Goal: Find specific page/section: Find specific page/section

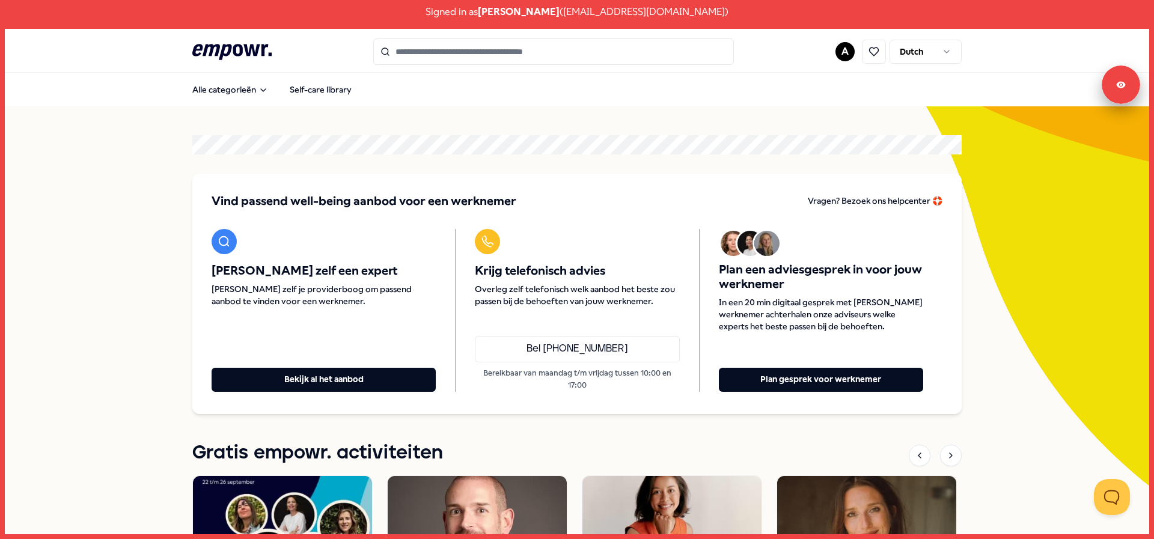
click at [429, 50] on input "Search for products, categories or subcategories" at bounding box center [553, 51] width 361 height 26
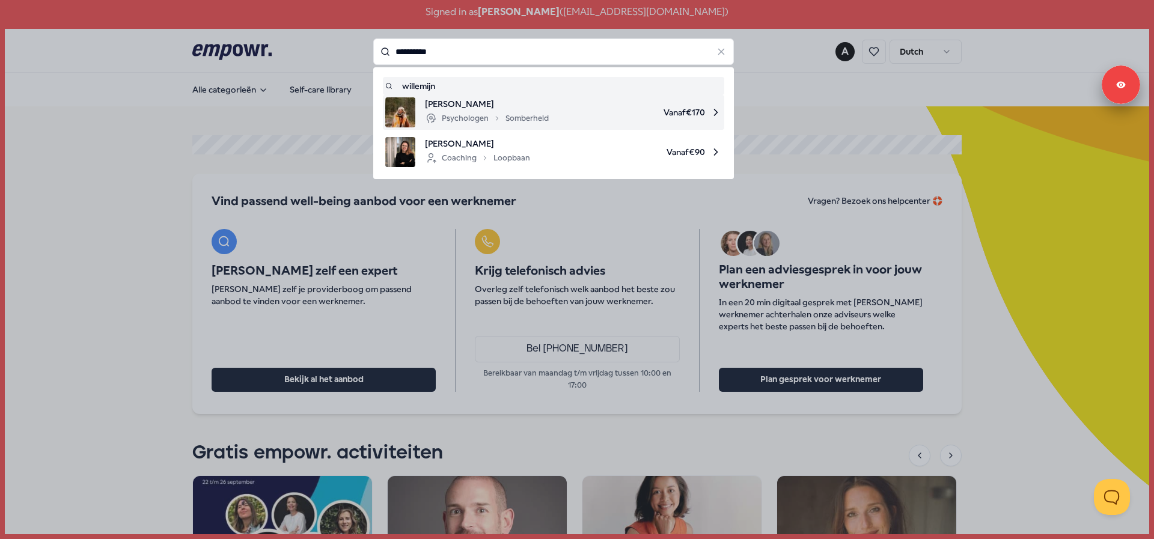
click at [470, 110] on span "[PERSON_NAME]" at bounding box center [487, 103] width 124 height 13
type input "*********"
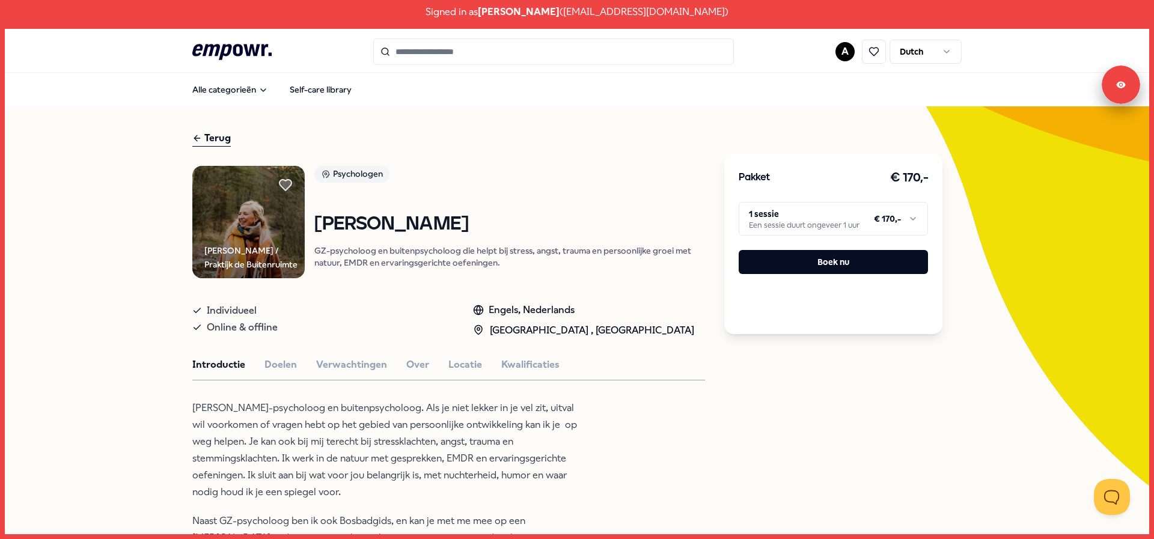
click at [908, 221] on html "Signed in as [PERSON_NAME] ( [EMAIL_ADDRESS][DOMAIN_NAME] ) .empowr-logo_svg__c…" at bounding box center [577, 269] width 1154 height 539
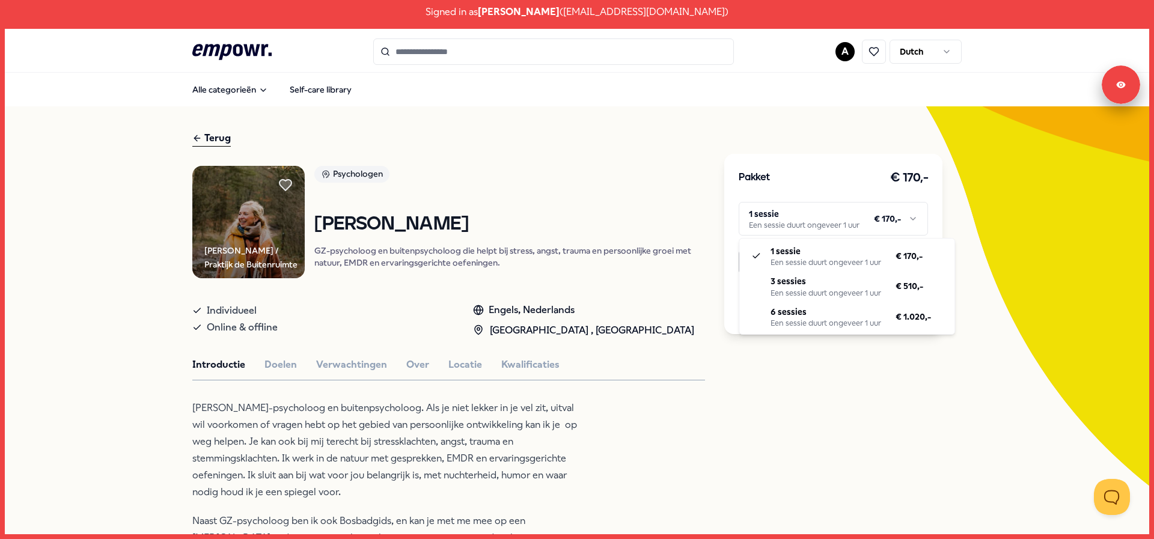
click at [1119, 72] on html "Signed in as [PERSON_NAME] ( [EMAIL_ADDRESS][DOMAIN_NAME] ) .empowr-logo_svg__c…" at bounding box center [577, 269] width 1154 height 539
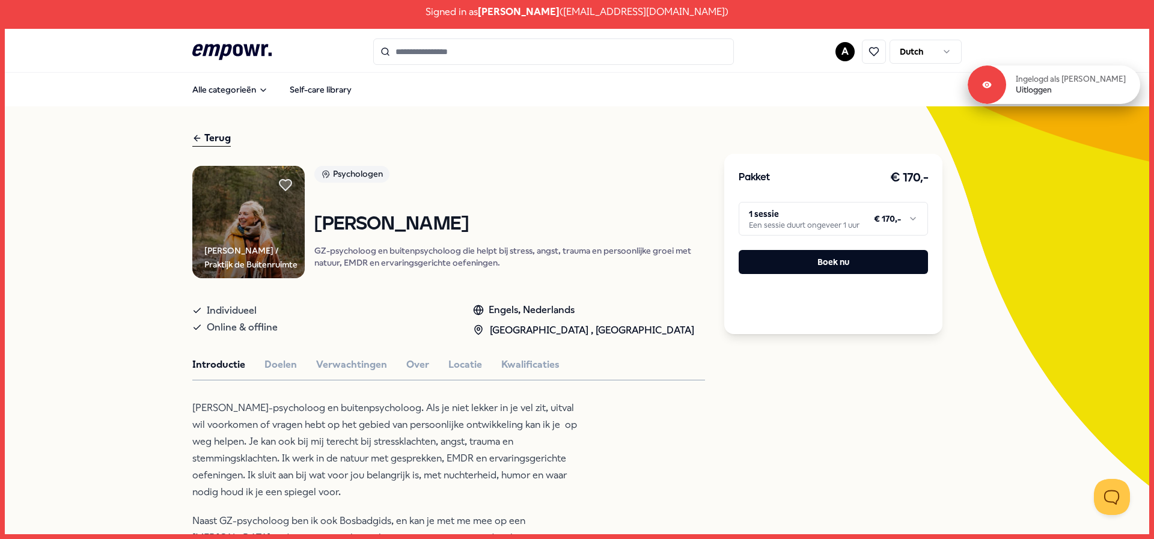
click at [998, 94] on div at bounding box center [987, 85] width 38 height 38
click at [1045, 97] on div "Ingelogd als [PERSON_NAME] Uitloggen" at bounding box center [1054, 85] width 173 height 38
